Goal: Information Seeking & Learning: Learn about a topic

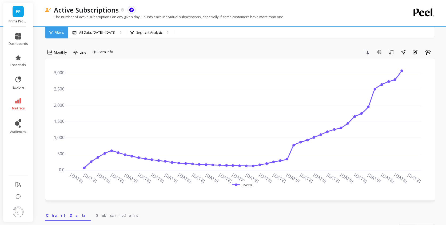
scroll to position [0, 111]
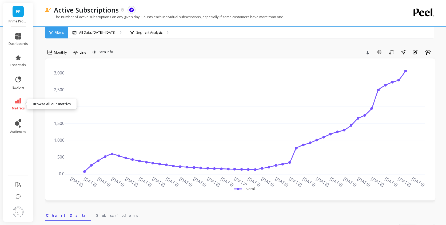
click at [10, 102] on link "metrics" at bounding box center [18, 104] width 19 height 12
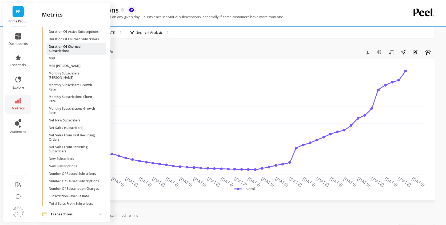
scroll to position [765, 0]
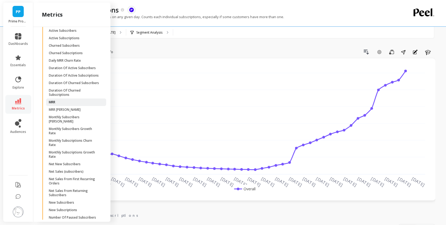
click at [56, 104] on span "MRR" at bounding box center [74, 102] width 51 height 4
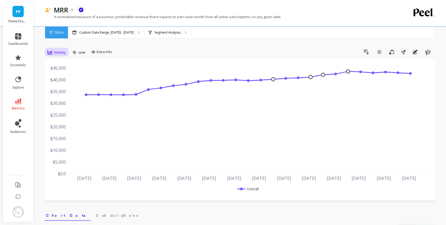
click at [53, 56] on div "Weekly" at bounding box center [57, 52] width 22 height 9
click at [60, 91] on div "Monthly" at bounding box center [64, 94] width 37 height 9
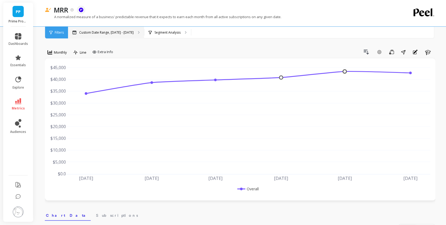
click at [129, 35] on div "Custom Date Range, [DATE] - [DATE]" at bounding box center [106, 33] width 76 height 12
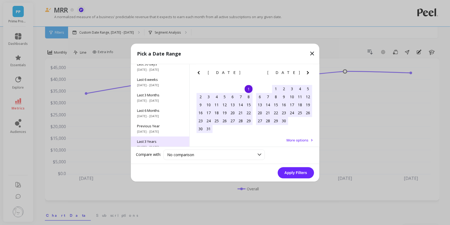
scroll to position [72, 0]
click at [157, 139] on div "All Data 6/1/2017 - 9/30/2025" at bounding box center [160, 138] width 58 height 15
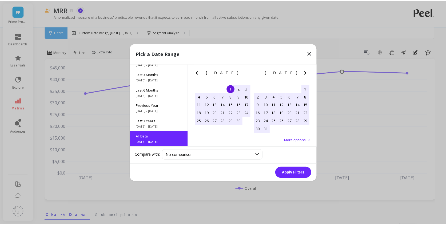
scroll to position [0, 0]
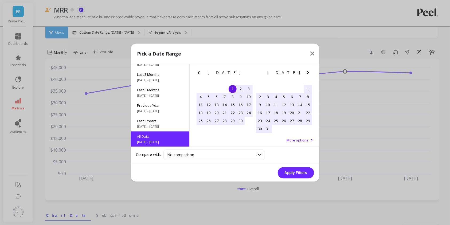
click at [301, 174] on button "Apply Filters" at bounding box center [296, 172] width 36 height 11
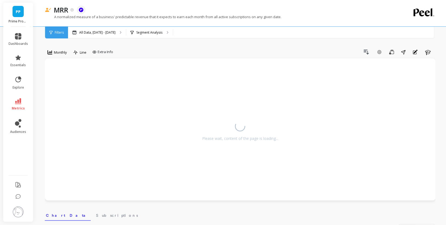
click at [239, 124] on circle at bounding box center [241, 126] width 12 height 12
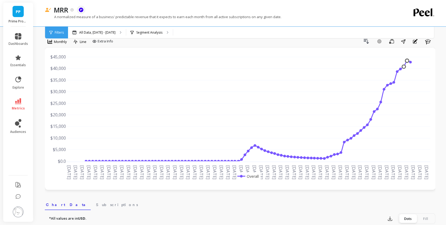
scroll to position [29, 0]
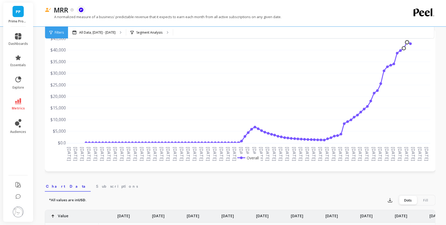
click at [15, 109] on span "metrics" at bounding box center [18, 108] width 13 height 4
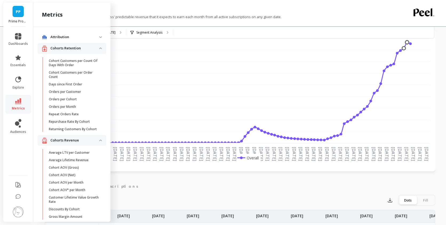
scroll to position [760, 0]
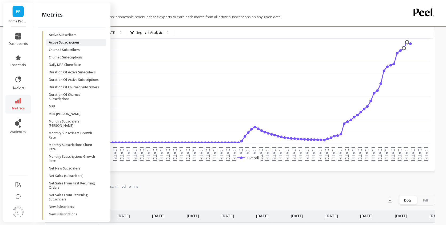
click at [70, 45] on p "Active Subscriptions" at bounding box center [64, 42] width 31 height 4
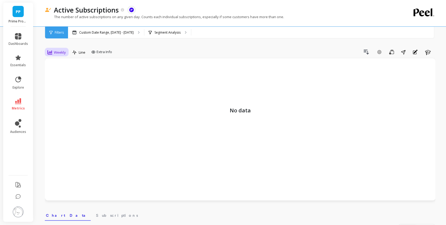
click at [58, 54] on span "Weekly" at bounding box center [60, 52] width 12 height 5
click at [62, 96] on div "Monthly" at bounding box center [64, 94] width 30 height 5
click at [113, 32] on p "Custom Date Range, [DATE] - [DATE]" at bounding box center [106, 32] width 54 height 4
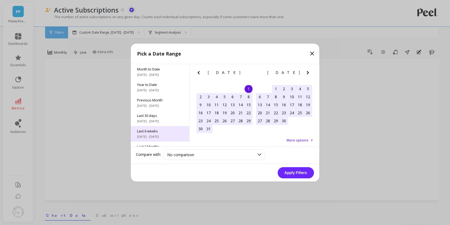
scroll to position [72, 0]
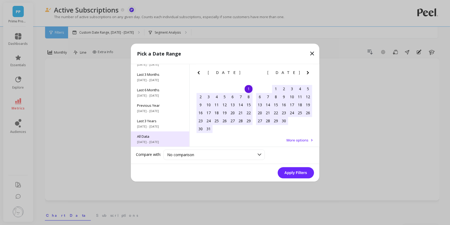
drag, startPoint x: 152, startPoint y: 136, endPoint x: 179, endPoint y: 144, distance: 28.4
click at [152, 136] on span "All Data" at bounding box center [160, 136] width 46 height 5
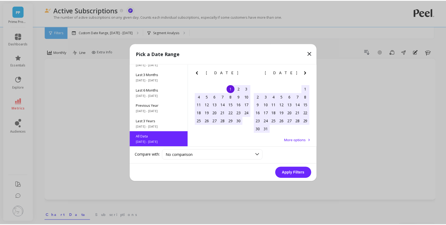
scroll to position [0, 0]
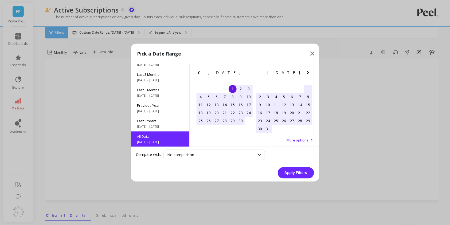
click at [293, 172] on button "Apply Filters" at bounding box center [296, 172] width 36 height 11
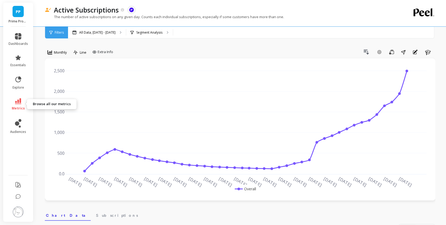
click at [23, 101] on link "metrics" at bounding box center [18, 104] width 19 height 12
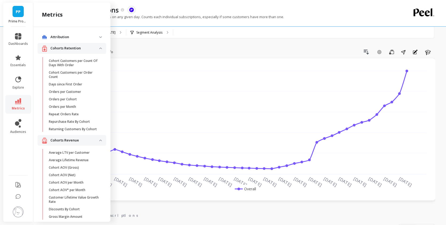
scroll to position [756, 0]
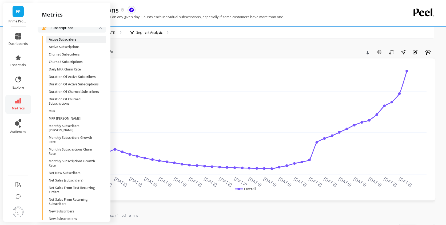
click at [75, 42] on p "Active Subscribers" at bounding box center [63, 39] width 28 height 4
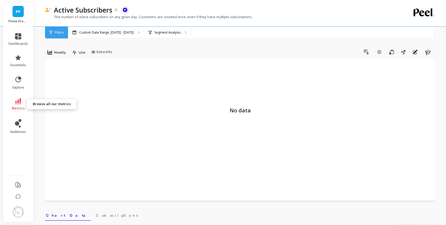
click at [24, 102] on link "metrics" at bounding box center [18, 104] width 19 height 12
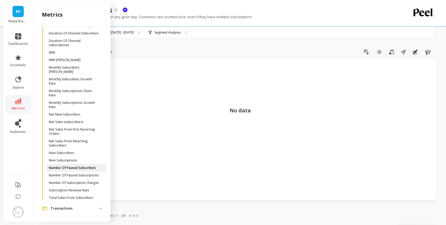
scroll to position [852, 0]
click at [71, 158] on p "New Subscriptions" at bounding box center [63, 160] width 28 height 4
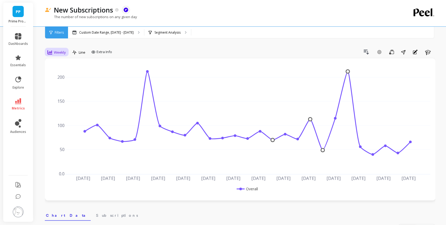
click at [46, 49] on div "Weekly" at bounding box center [57, 52] width 22 height 9
click at [54, 97] on div "Monthly" at bounding box center [64, 94] width 30 height 5
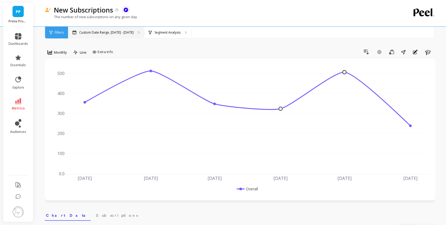
click at [99, 35] on div "Custom Date Range, [DATE] - [DATE]" at bounding box center [106, 33] width 76 height 12
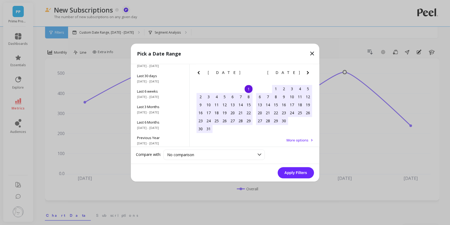
scroll to position [72, 0]
drag, startPoint x: 160, startPoint y: 140, endPoint x: 228, endPoint y: 148, distance: 68.8
click at [160, 140] on span "6/1/2017 - 9/30/2025" at bounding box center [160, 142] width 46 height 4
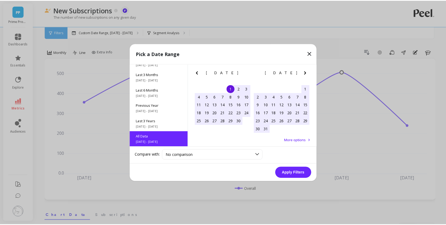
scroll to position [0, 0]
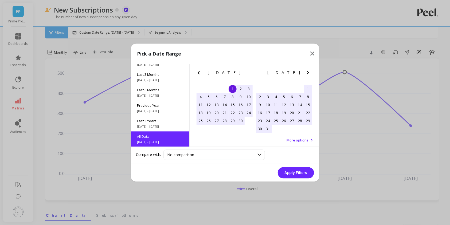
click at [308, 171] on button "Apply Filters" at bounding box center [296, 172] width 36 height 11
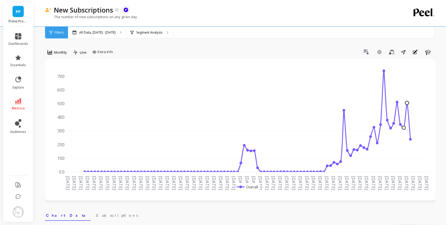
click at [21, 98] on li "metrics" at bounding box center [18, 104] width 26 height 19
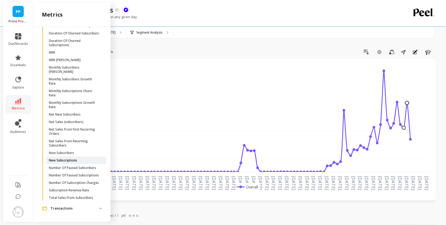
scroll to position [852, 0]
click at [73, 151] on p "New Subscribers" at bounding box center [61, 153] width 25 height 4
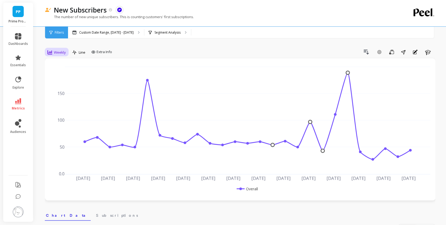
click at [63, 50] on span "Weekly" at bounding box center [60, 52] width 12 height 5
click at [61, 93] on div "Monthly" at bounding box center [64, 94] width 30 height 5
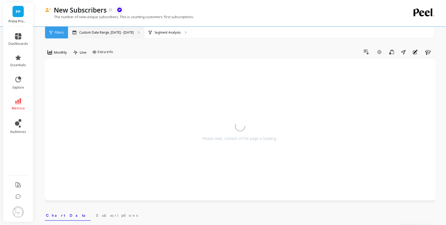
click at [88, 32] on p "Custom Date Range, [DATE] - [DATE]" at bounding box center [106, 32] width 54 height 4
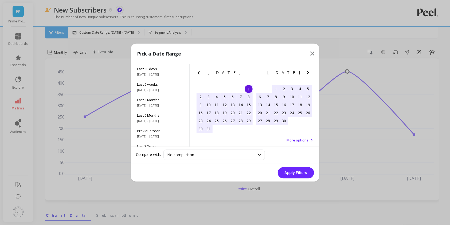
scroll to position [72, 0]
click at [158, 148] on div "Compare with: No comparison No comparison" at bounding box center [225, 155] width 189 height 17
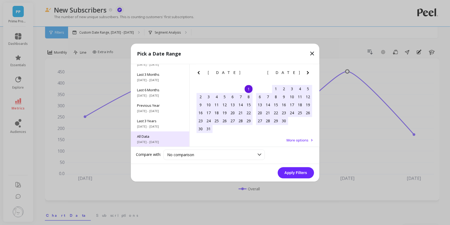
click at [159, 142] on span "6/1/2017 - 9/30/2025" at bounding box center [160, 142] width 46 height 4
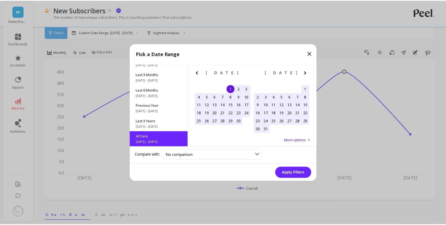
scroll to position [0, 0]
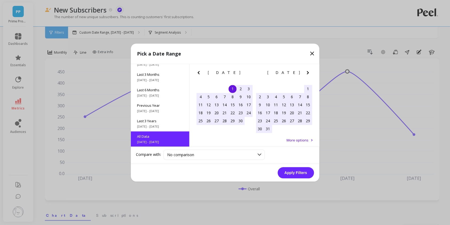
click at [285, 171] on button "Apply Filters" at bounding box center [296, 172] width 36 height 11
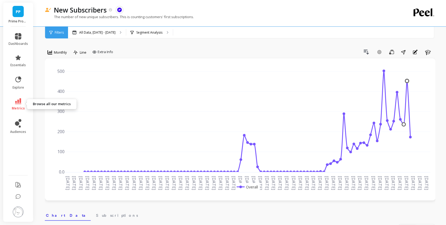
click at [18, 100] on icon at bounding box center [18, 101] width 6 height 6
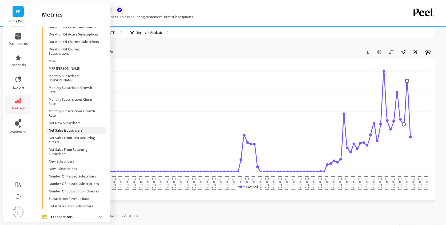
scroll to position [765, 0]
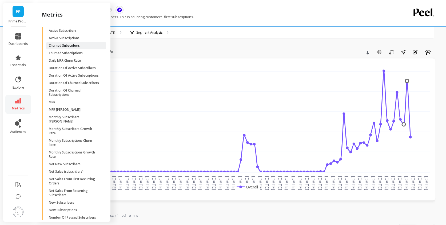
click at [77, 48] on p "Churned Subscribers" at bounding box center [64, 46] width 31 height 4
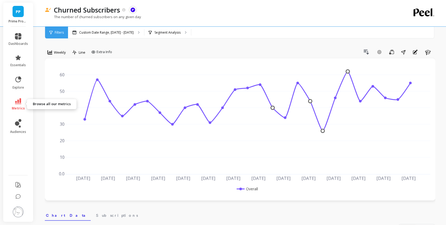
click at [15, 106] on span "metrics" at bounding box center [18, 108] width 13 height 4
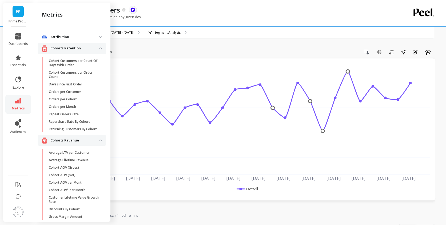
scroll to position [760, 0]
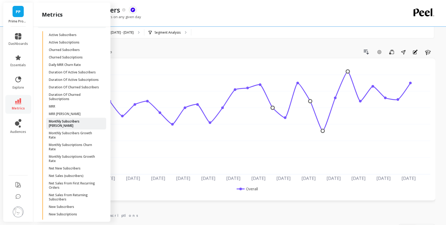
click at [77, 128] on p "Monthly Subscribers Churn Rate" at bounding box center [74, 123] width 51 height 9
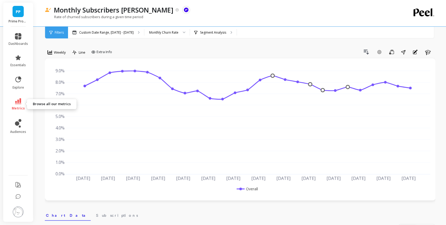
click at [13, 102] on link "metrics" at bounding box center [18, 104] width 19 height 12
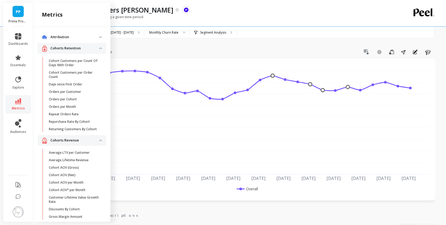
click at [192, 50] on div "Drill Down Add Goal Save Share Annotations Learn" at bounding box center [274, 52] width 321 height 9
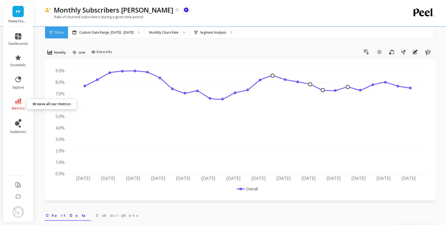
click at [13, 103] on link "metrics" at bounding box center [18, 104] width 19 height 12
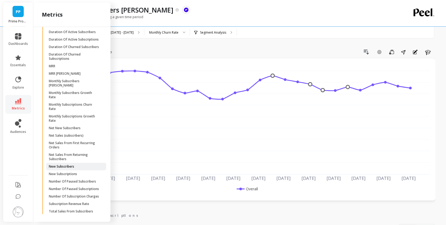
scroll to position [852, 0]
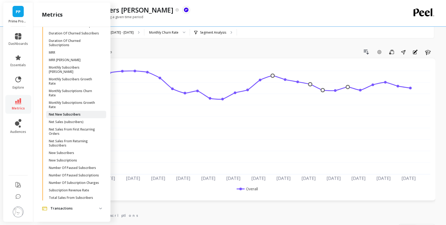
click at [84, 111] on link "Net New Subscribers" at bounding box center [76, 114] width 60 height 7
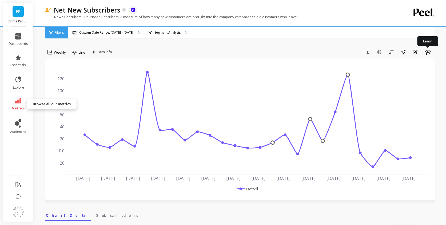
click at [10, 104] on link "metrics" at bounding box center [18, 104] width 19 height 12
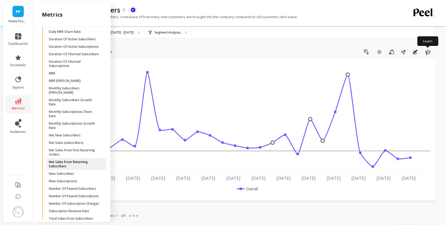
scroll to position [764, 0]
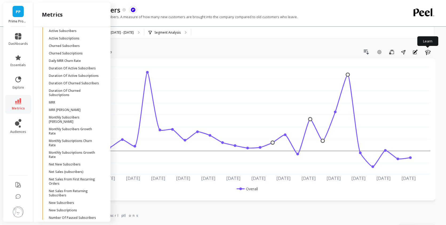
click at [19, 104] on link "metrics" at bounding box center [18, 104] width 19 height 12
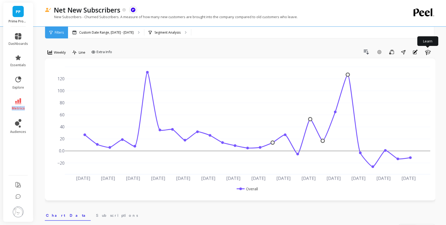
click at [19, 104] on link "metrics" at bounding box center [18, 104] width 19 height 12
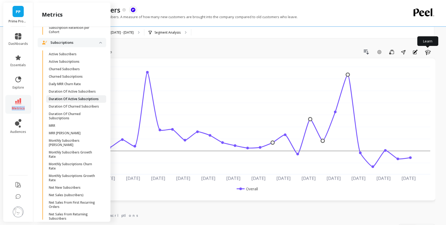
scroll to position [731, 0]
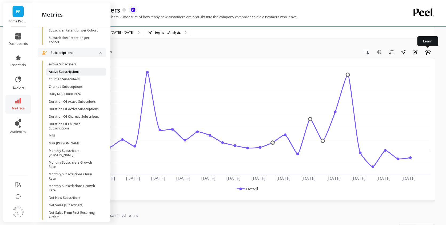
click at [81, 74] on span "Active Subscriptions" at bounding box center [74, 72] width 51 height 4
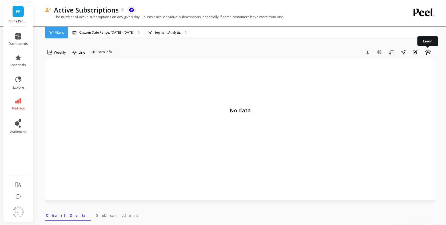
click at [54, 57] on div "option Monthly, selected. Weekly" at bounding box center [57, 53] width 24 height 11
click at [56, 53] on span "Weekly" at bounding box center [60, 52] width 12 height 5
click at [60, 91] on div "Monthly" at bounding box center [64, 94] width 37 height 9
click at [110, 29] on div "Custom Date Range, [DATE] - [DATE]" at bounding box center [106, 33] width 76 height 12
click at [116, 30] on p "Custom Date Range, [DATE] - [DATE]" at bounding box center [106, 32] width 54 height 4
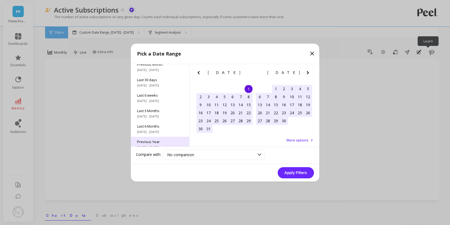
scroll to position [72, 0]
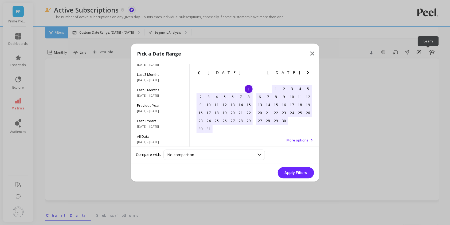
drag, startPoint x: 152, startPoint y: 138, endPoint x: 421, endPoint y: 85, distance: 273.5
click at [152, 138] on span "All Data" at bounding box center [160, 136] width 46 height 5
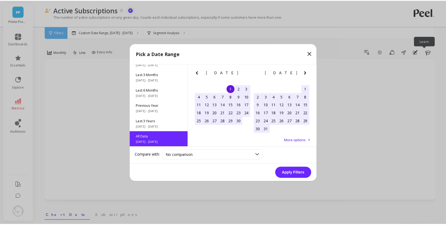
scroll to position [0, 0]
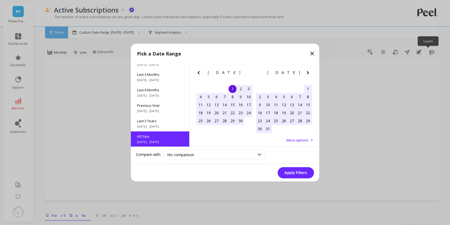
drag, startPoint x: 300, startPoint y: 172, endPoint x: 447, endPoint y: 157, distance: 148.2
click at [300, 172] on button "Apply Filters" at bounding box center [296, 172] width 36 height 11
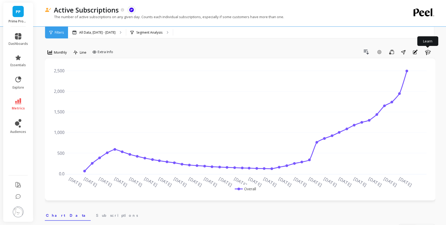
click at [20, 111] on li "metrics" at bounding box center [18, 104] width 26 height 19
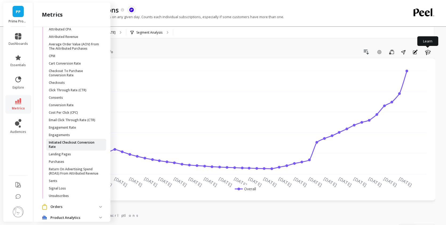
scroll to position [503, 0]
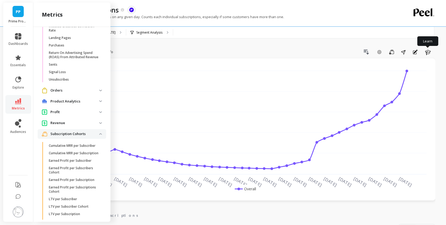
click at [67, 92] on p "Orders" at bounding box center [74, 90] width 49 height 5
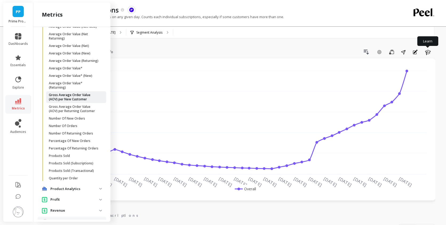
scroll to position [619, 0]
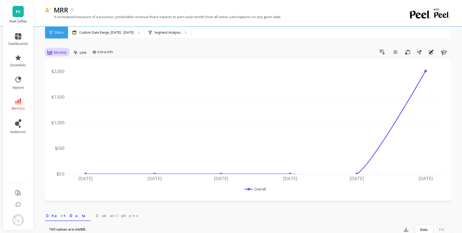
click at [57, 51] on span "Monthly" at bounding box center [60, 52] width 13 height 5
click at [71, 97] on div "Monthly" at bounding box center [64, 94] width 30 height 5
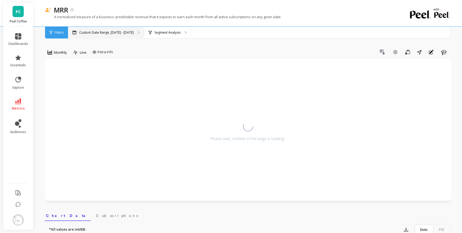
click at [111, 27] on div "Custom Date Range, Mar 1 - Aug 31" at bounding box center [106, 33] width 76 height 12
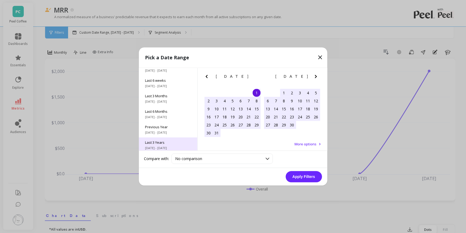
scroll to position [72, 0]
click at [172, 139] on span "All Data" at bounding box center [168, 140] width 46 height 5
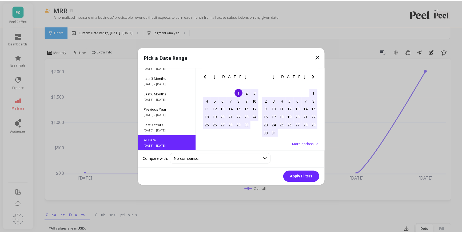
scroll to position [0, 0]
click at [307, 176] on button "Apply Filters" at bounding box center [304, 176] width 36 height 11
